Goal: Navigation & Orientation: Find specific page/section

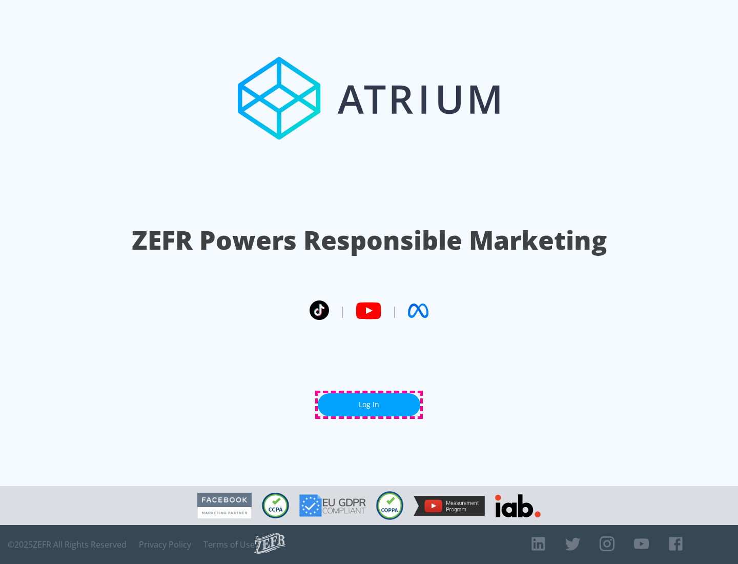
click at [369, 404] on link "Log In" at bounding box center [369, 404] width 103 height 23
